Goal: Find specific page/section: Find specific page/section

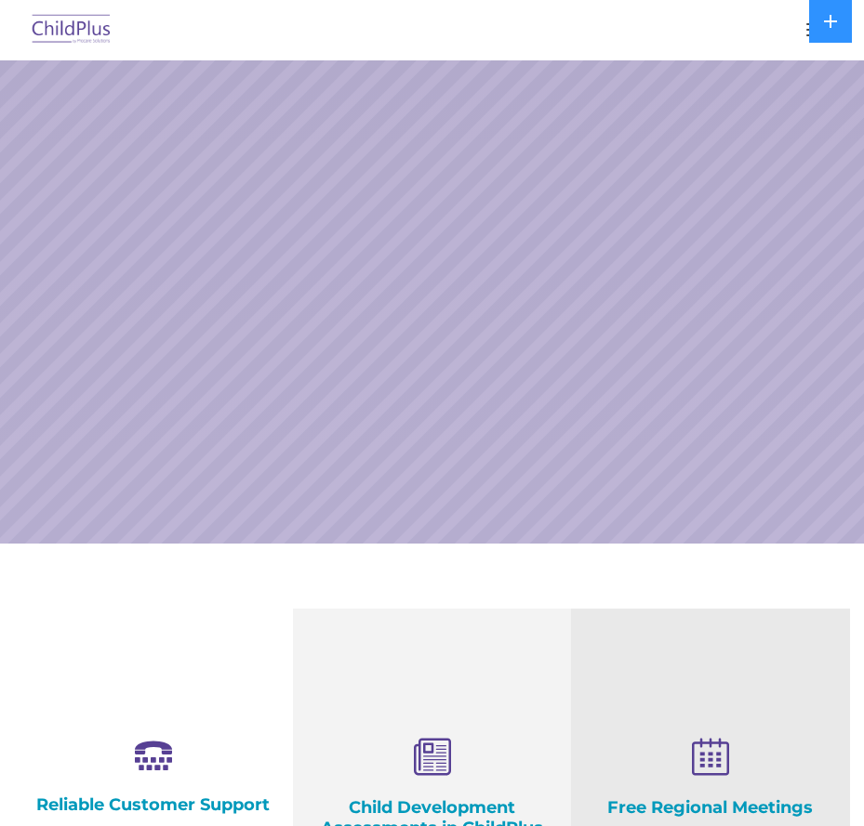
select select "MEDIUM"
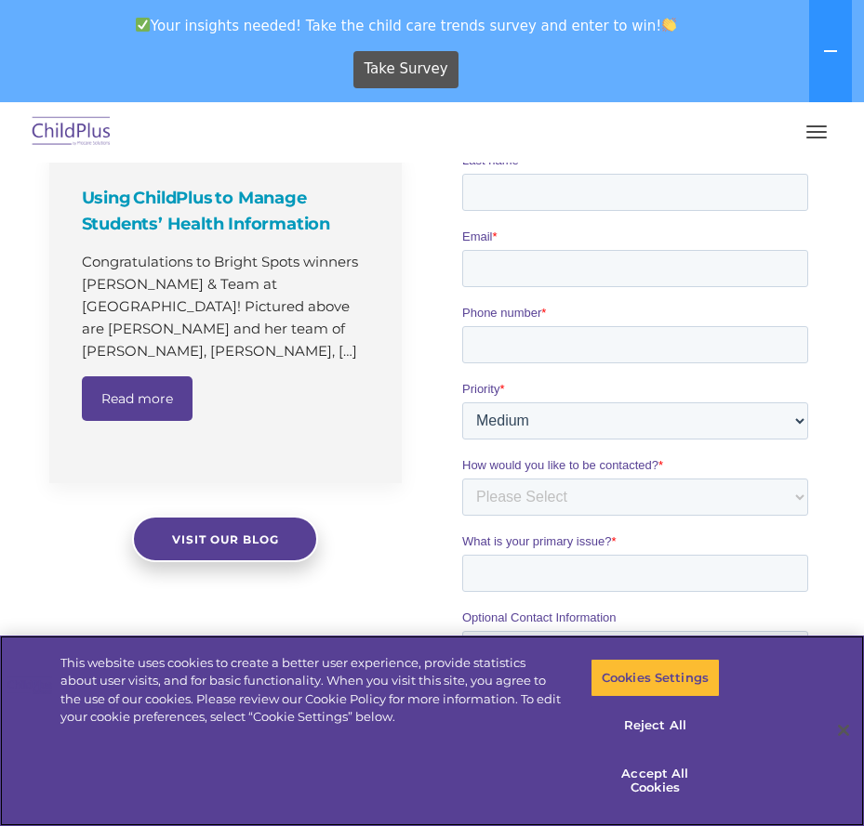
scroll to position [1326, 0]
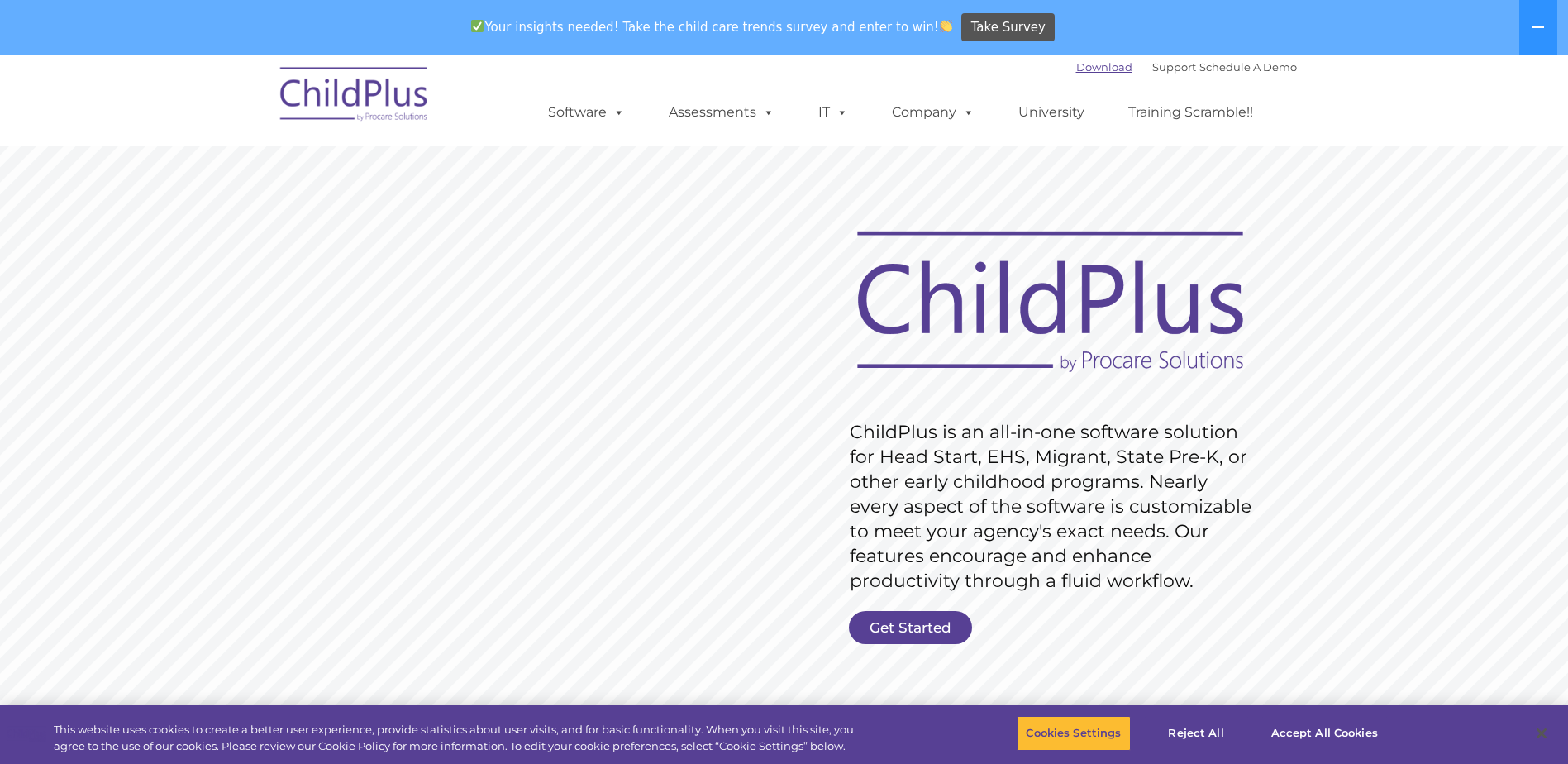
click at [1098, 68] on link "Download" at bounding box center [1104, 67] width 56 height 13
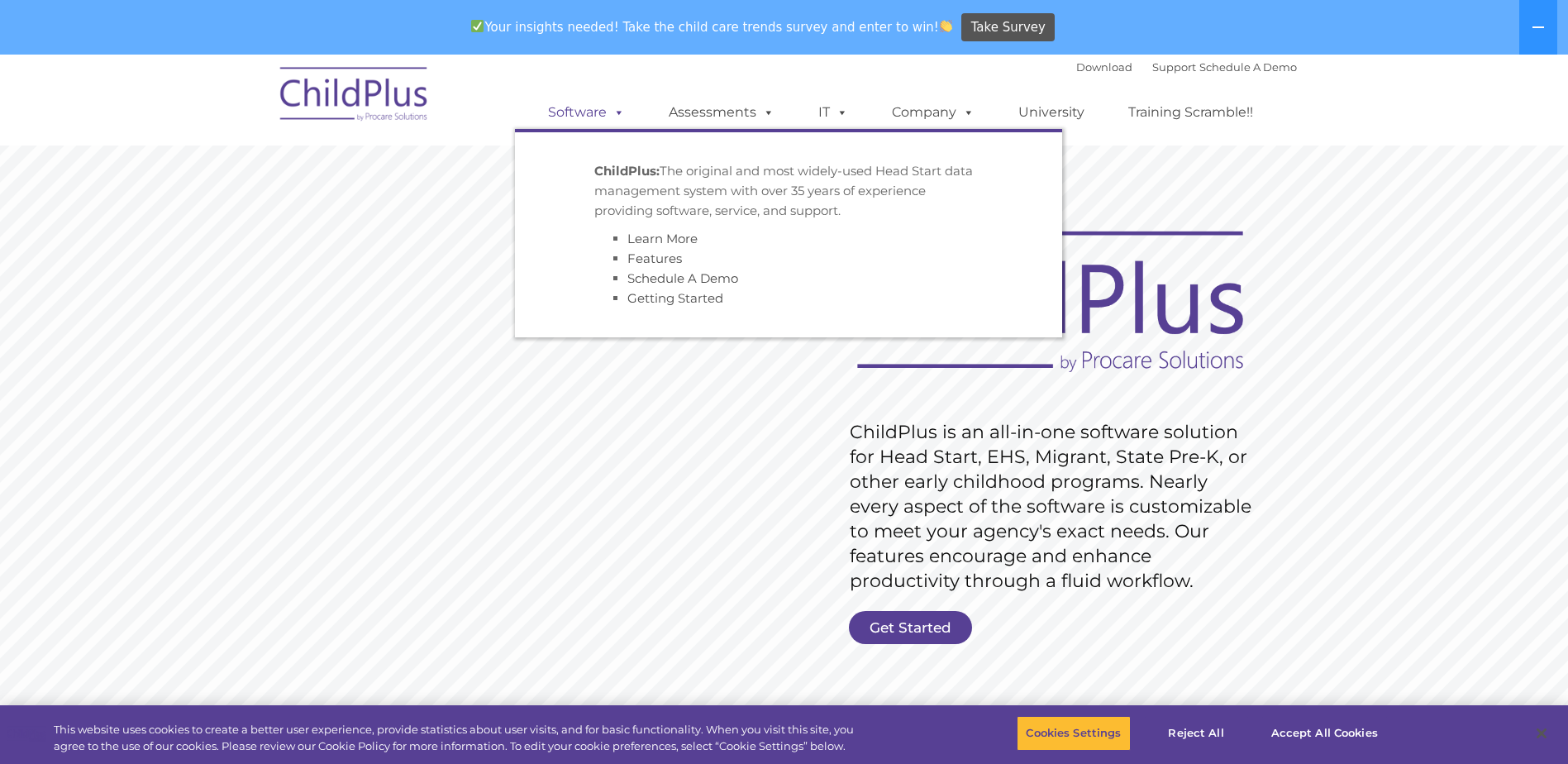
click at [592, 112] on link "Software" at bounding box center [587, 112] width 110 height 33
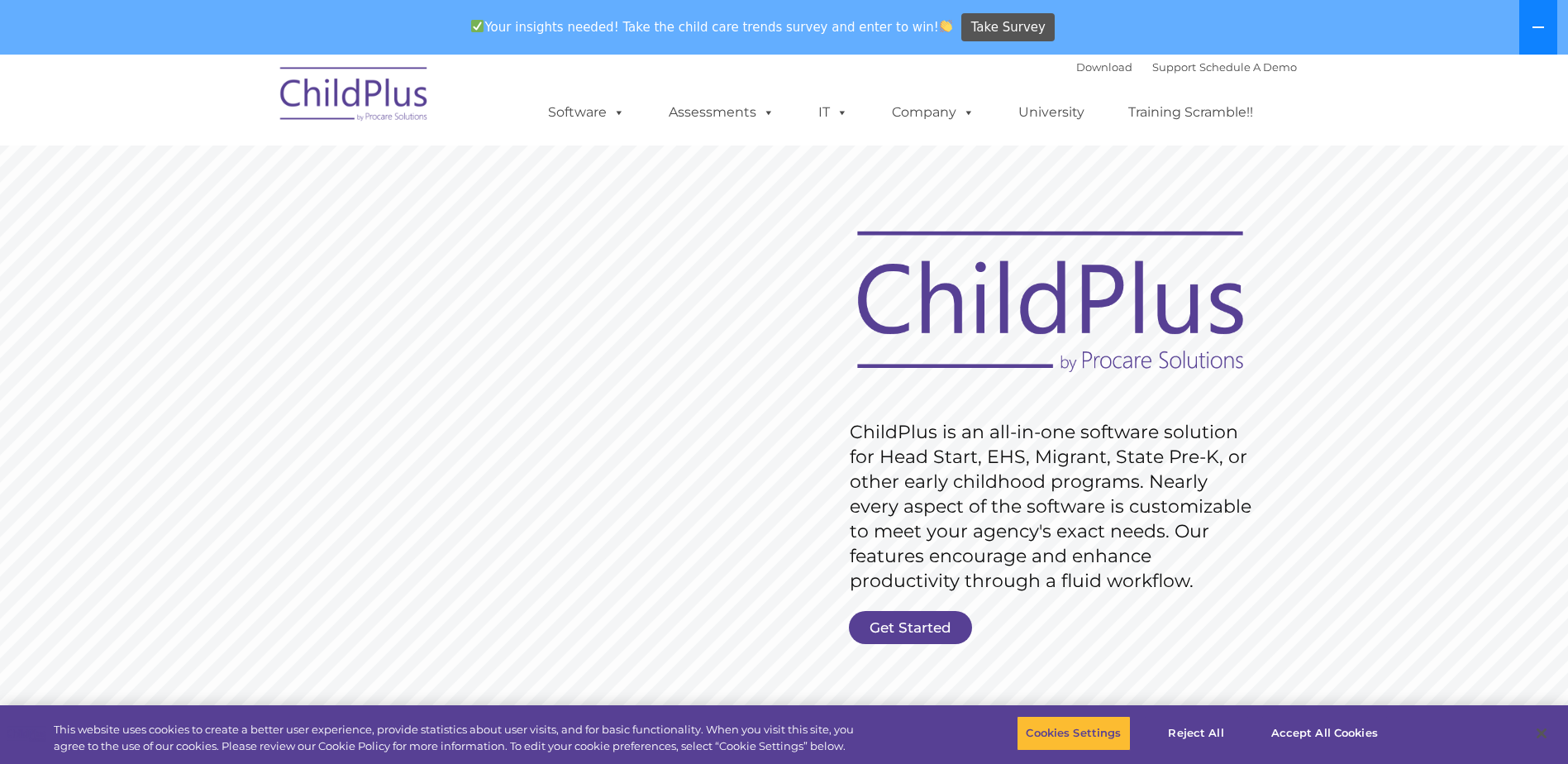
click at [1534, 34] on button at bounding box center [1539, 27] width 38 height 54
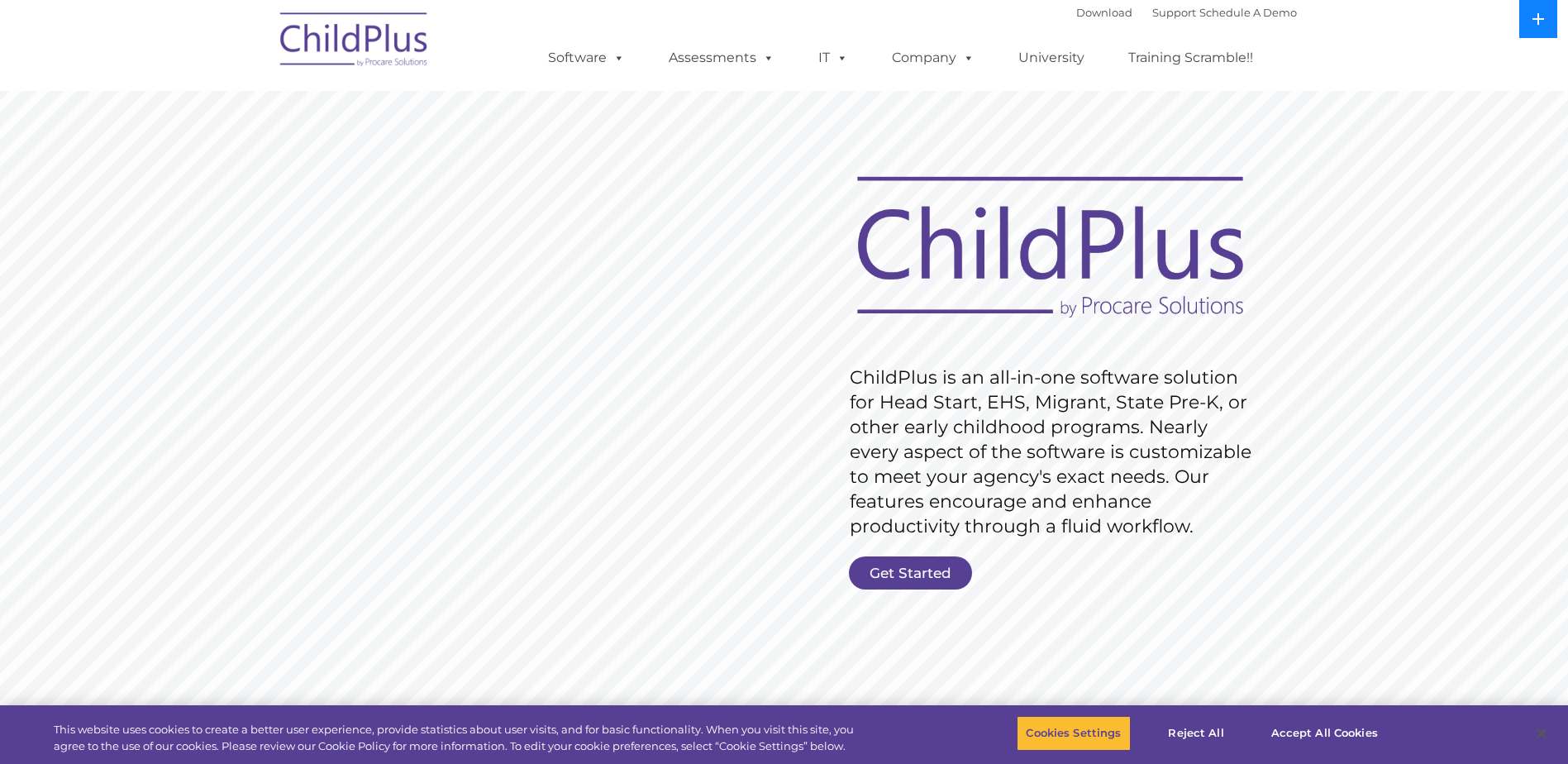
click at [1534, 34] on button at bounding box center [1539, 19] width 38 height 38
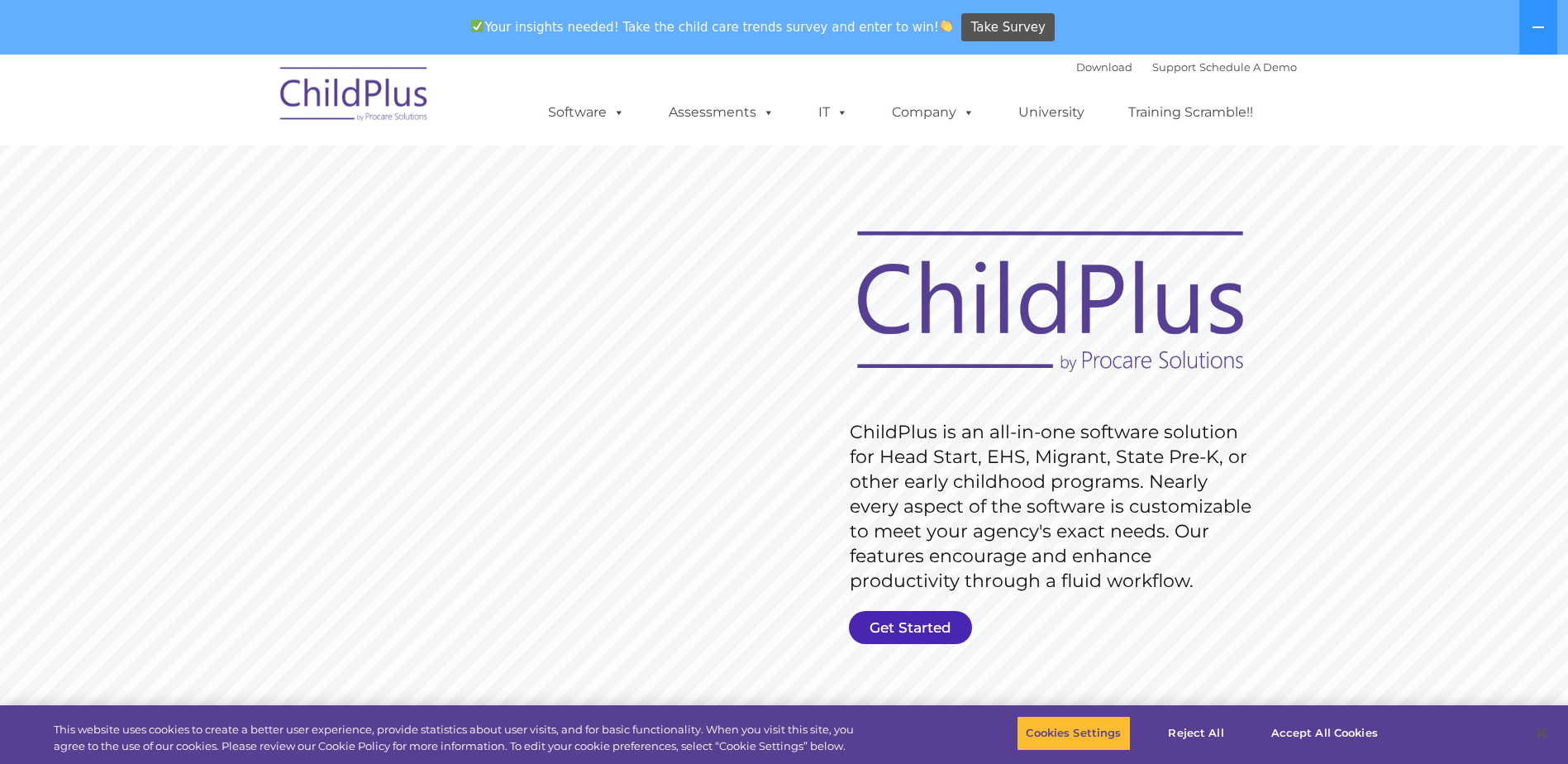
click at [924, 640] on link "Get Started" at bounding box center [911, 627] width 124 height 33
click at [920, 617] on link "Get Started" at bounding box center [911, 627] width 124 height 33
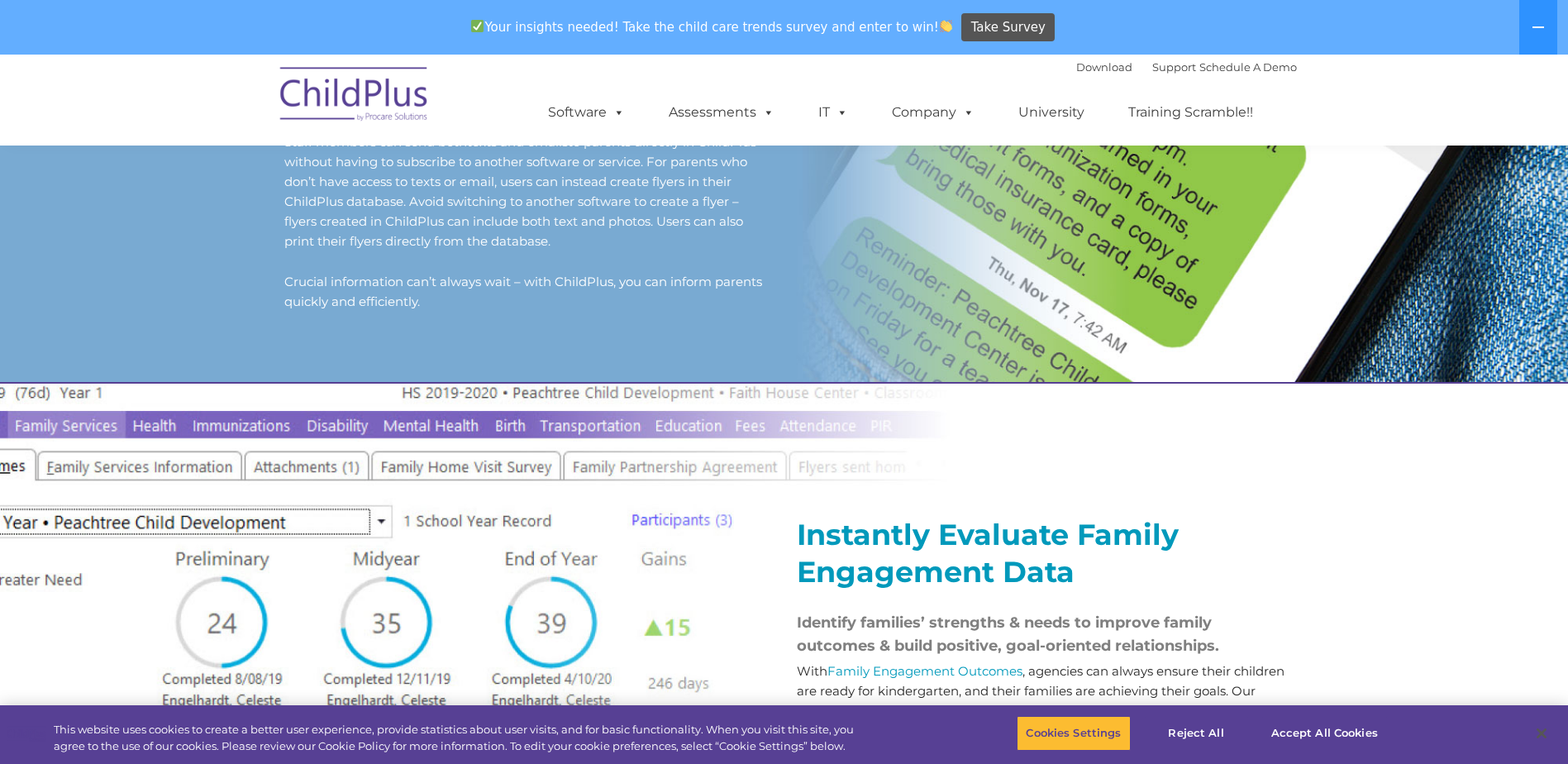
scroll to position [1572, 0]
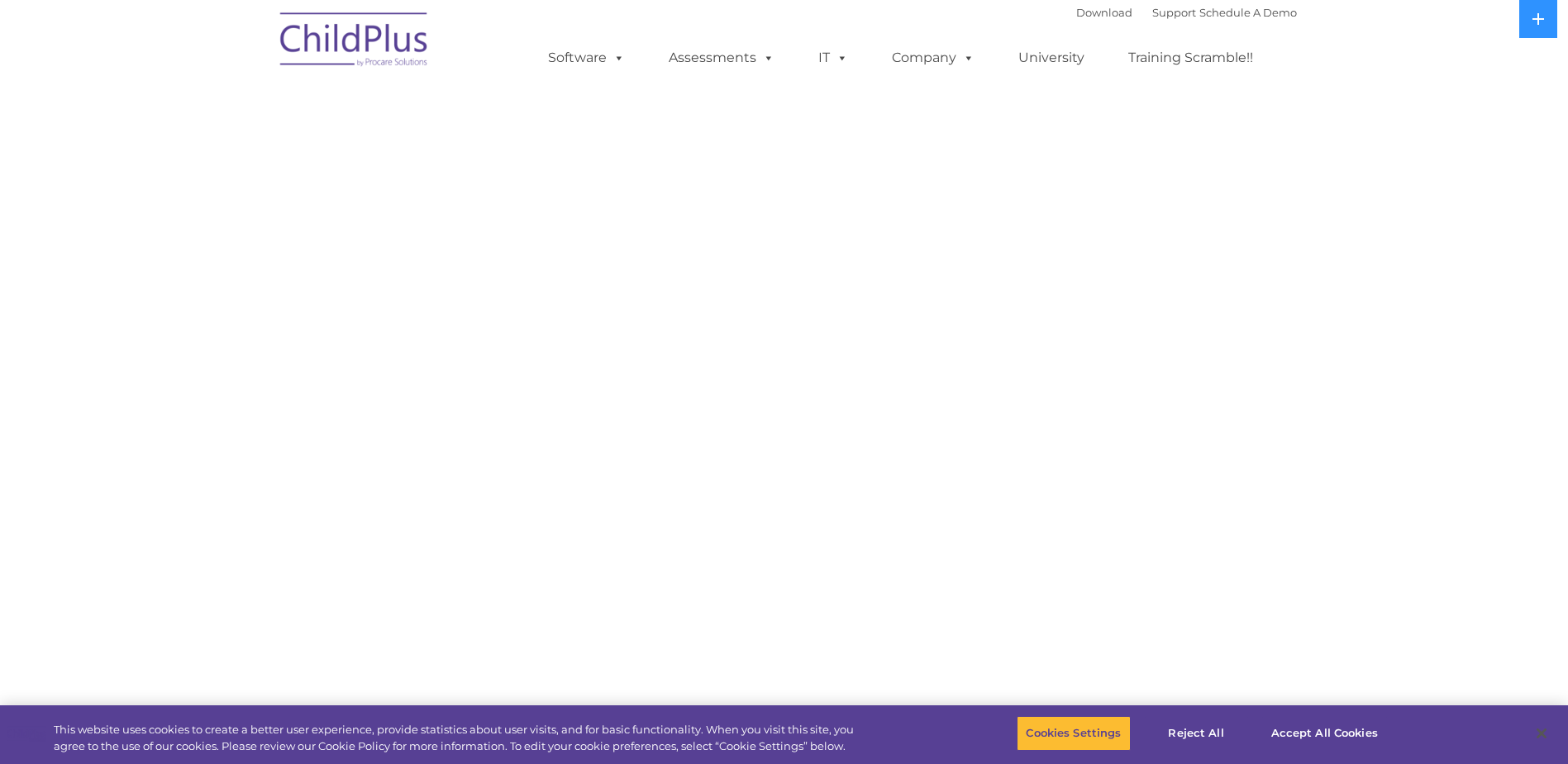
select select "MEDIUM"
